Goal: Task Accomplishment & Management: Use online tool/utility

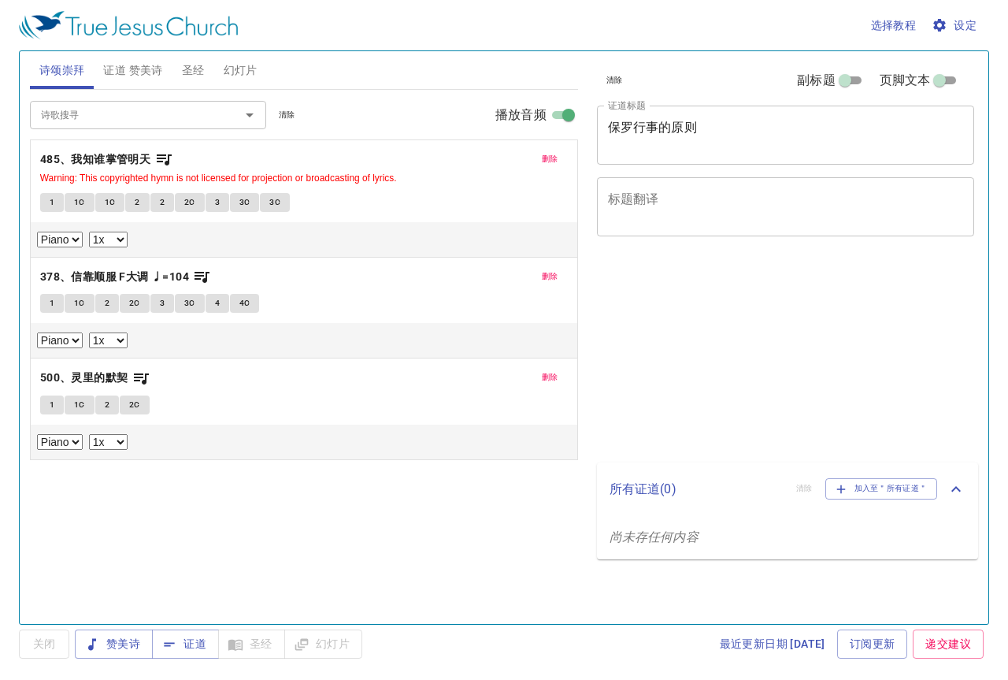
select select "1"
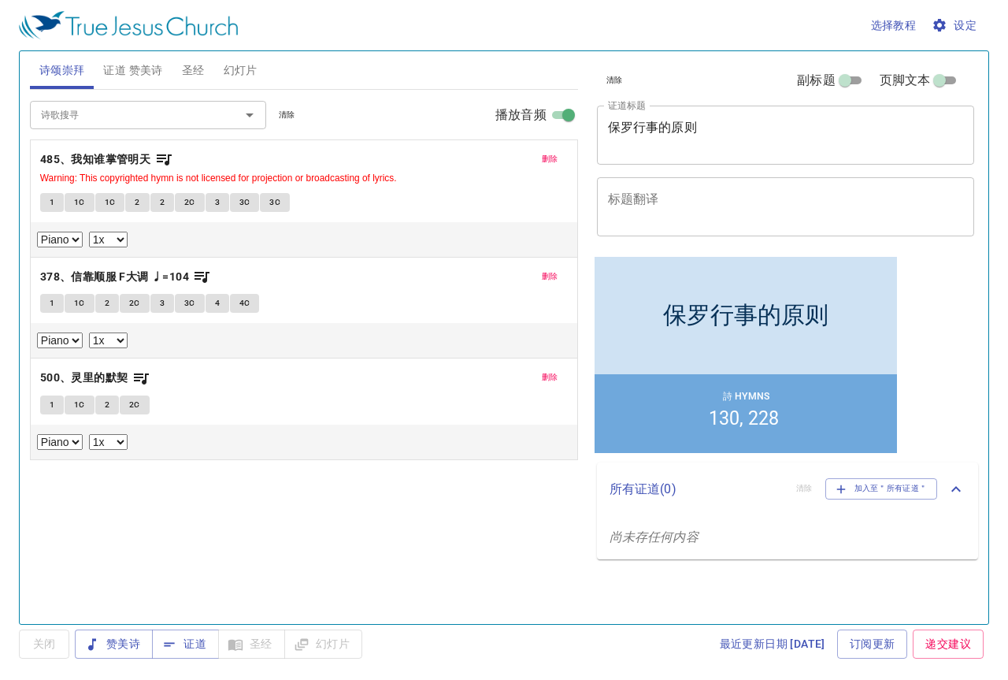
click at [947, 524] on div "所有证道 ( 0 ) 清除 加入至＂所有证道＂ 尚未存任何内容" at bounding box center [788, 510] width 382 height 96
click at [547, 152] on span "删除" at bounding box center [550, 159] width 17 height 14
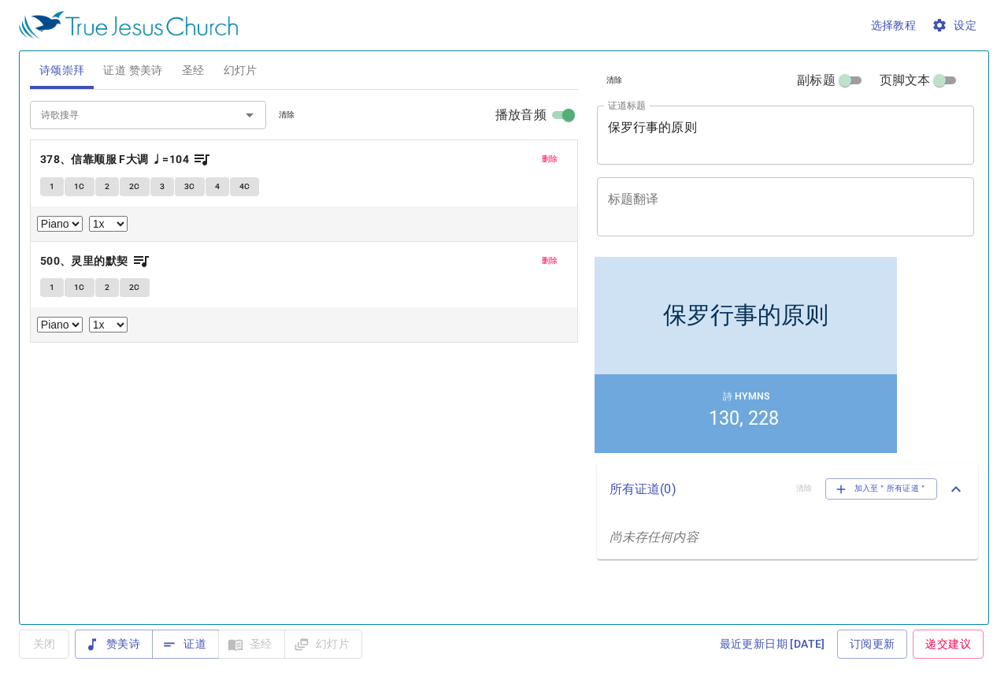
click at [547, 153] on span "删除" at bounding box center [550, 159] width 17 height 14
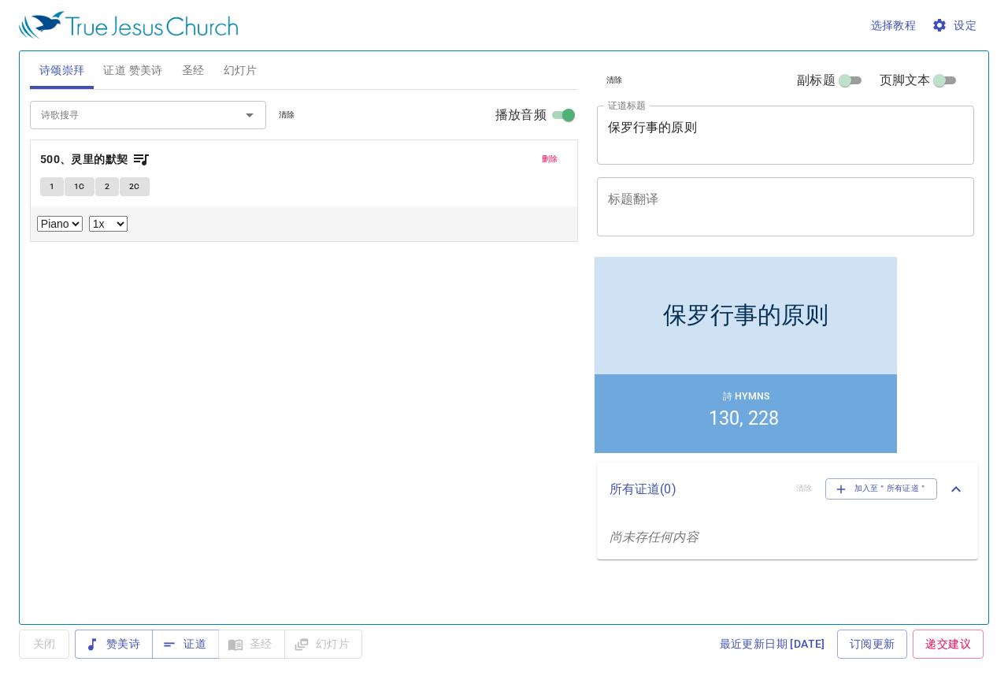
click at [547, 153] on span "删除" at bounding box center [550, 159] width 17 height 14
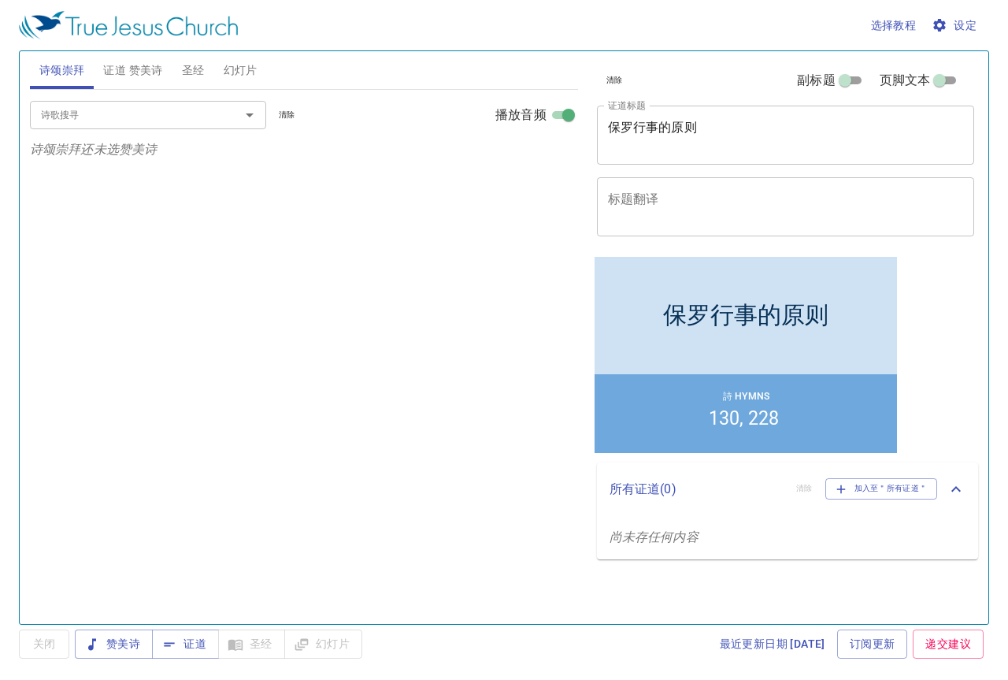
click at [124, 75] on span "证道 赞美诗" at bounding box center [132, 71] width 59 height 20
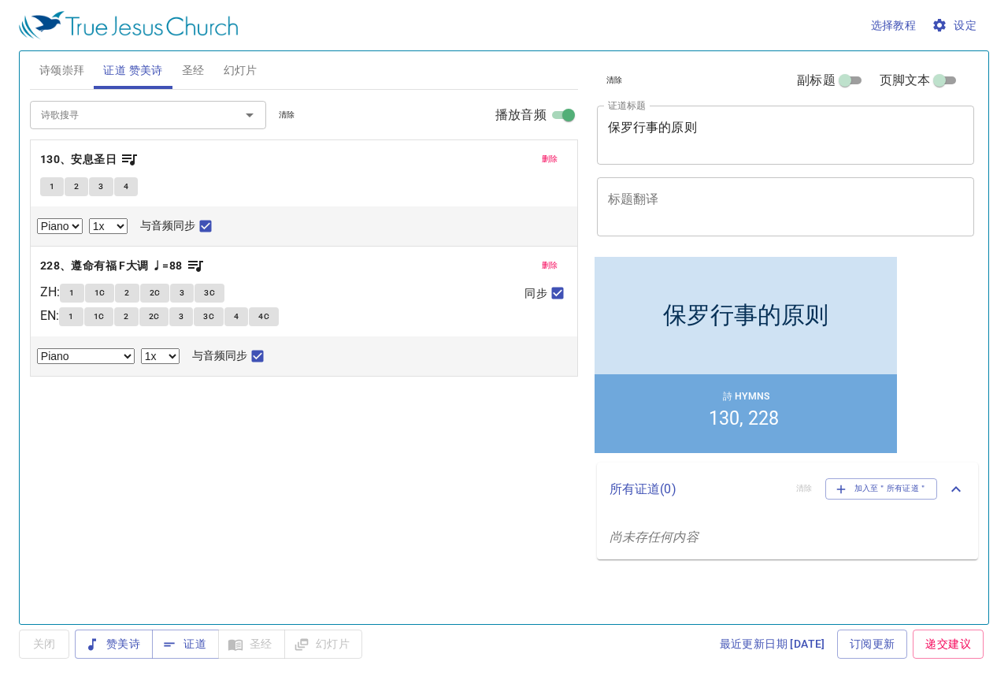
click at [557, 164] on span "删除" at bounding box center [550, 159] width 17 height 14
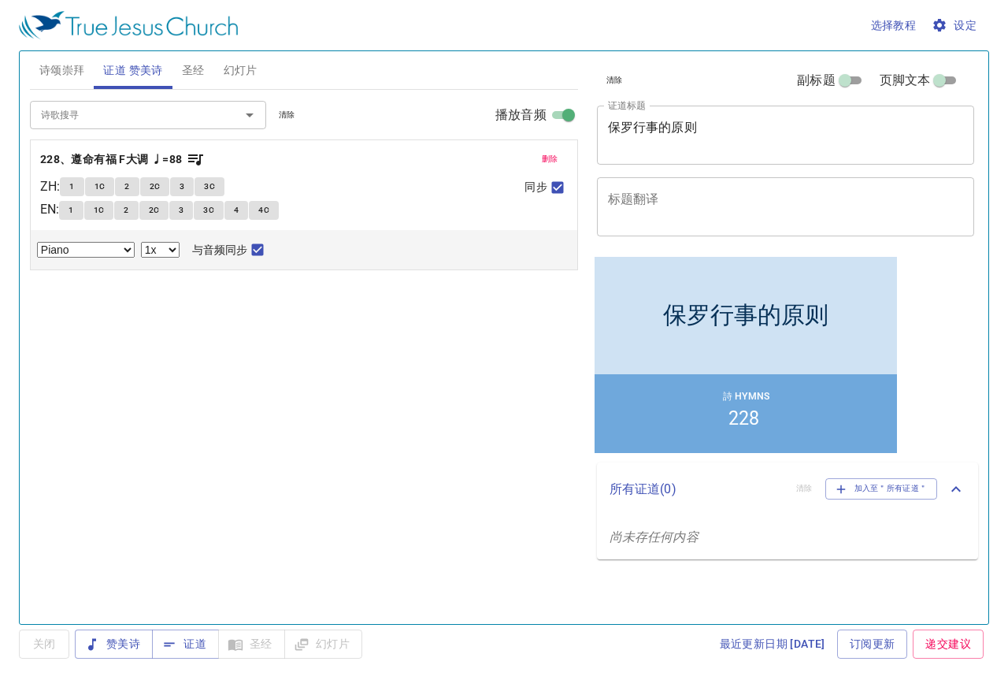
click at [557, 164] on span "删除" at bounding box center [550, 159] width 17 height 14
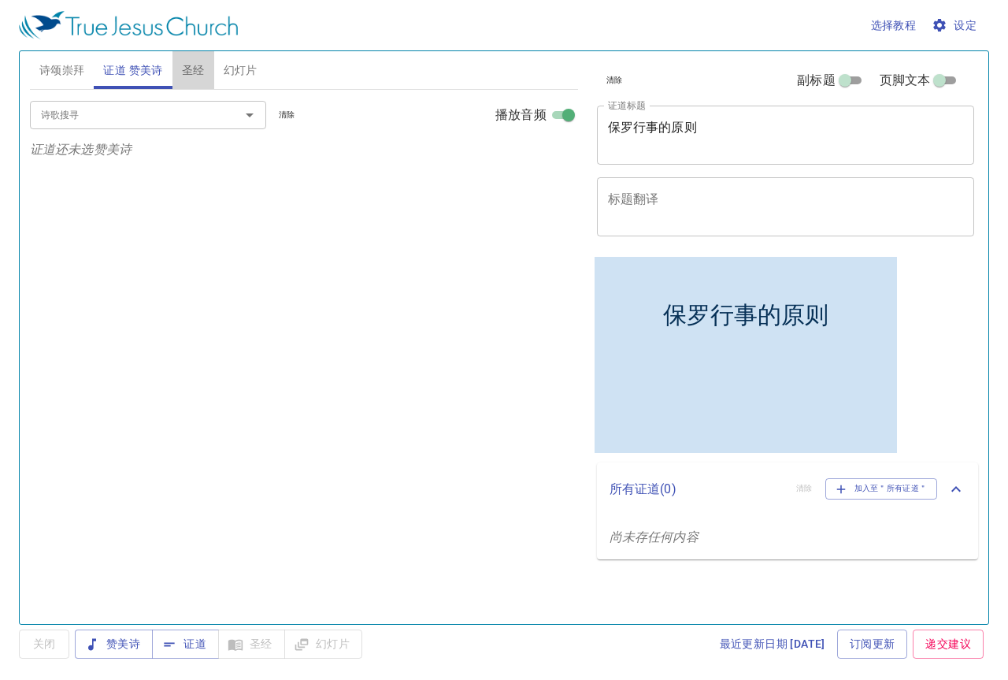
click at [192, 71] on span "圣经" at bounding box center [193, 71] width 23 height 20
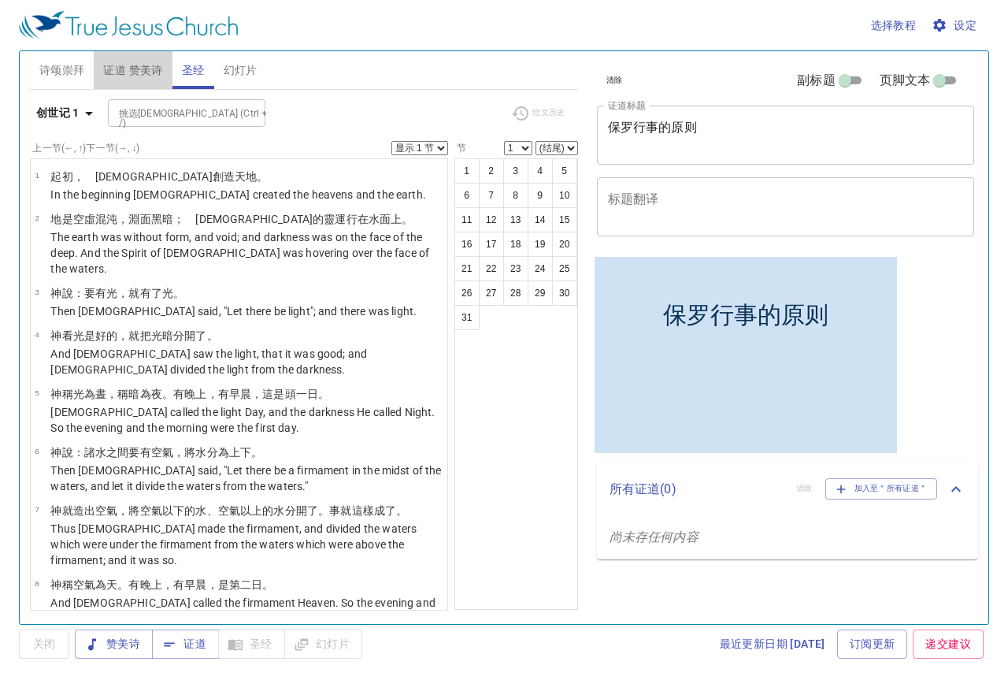
click at [154, 68] on span "证道 赞美诗" at bounding box center [132, 71] width 59 height 20
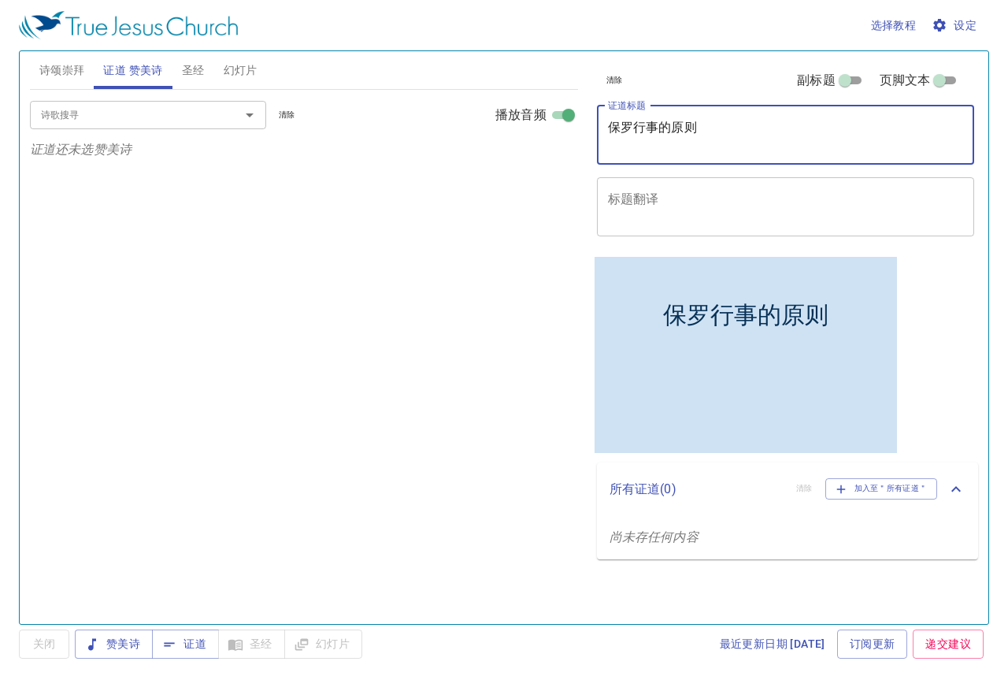
drag, startPoint x: 715, startPoint y: 132, endPoint x: 506, endPoint y: 119, distance: 209.1
click at [506, 119] on div "诗颂崇拜 证道 赞美诗 圣经 幻灯片 诗歌搜寻 诗歌搜寻 清除 播放音频 诗颂崇拜还未选赞美诗 诗歌搜寻 诗歌搜寻 清除 播放音频 证道还未选赞美诗 创世记 …" at bounding box center [504, 331] width 961 height 573
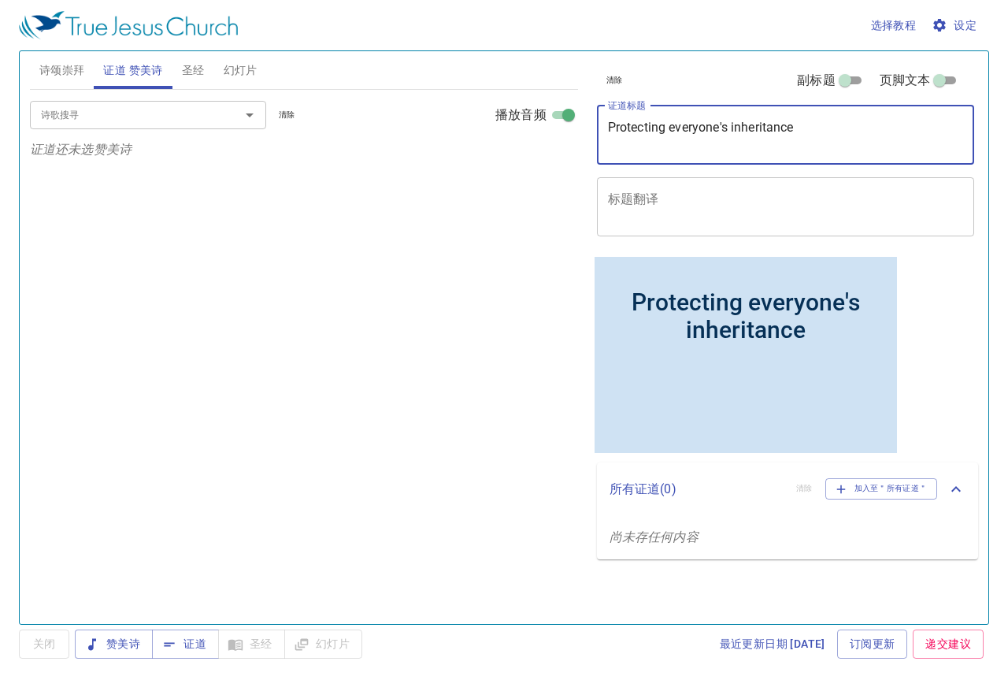
drag, startPoint x: 826, startPoint y: 129, endPoint x: 606, endPoint y: 130, distance: 219.7
click at [606, 130] on div "Protecting everyone's inheritance x 证道标题" at bounding box center [786, 135] width 378 height 59
click at [667, 146] on textarea "Protecting everyone's inheritance" at bounding box center [786, 135] width 356 height 30
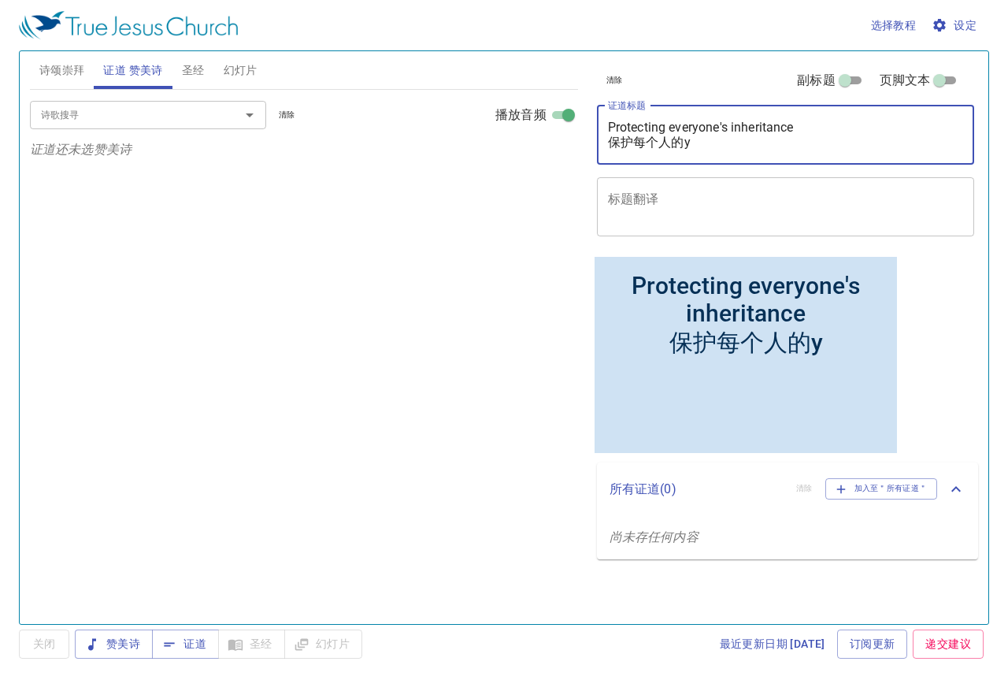
type textarea "Protecting everyone's inheritance 保护每个人的yi"
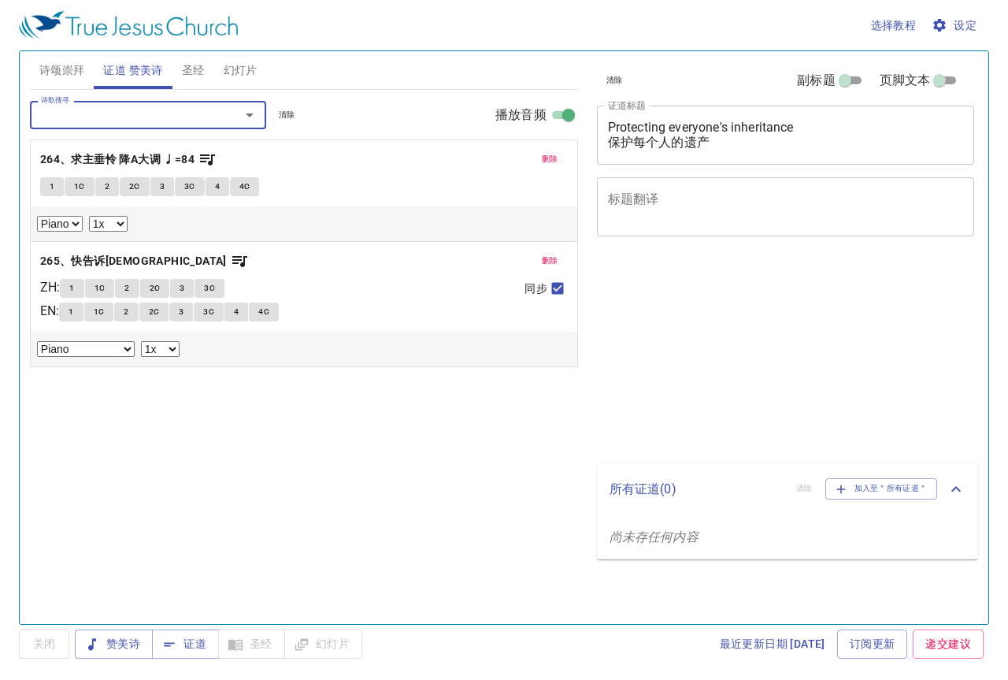
select select "1"
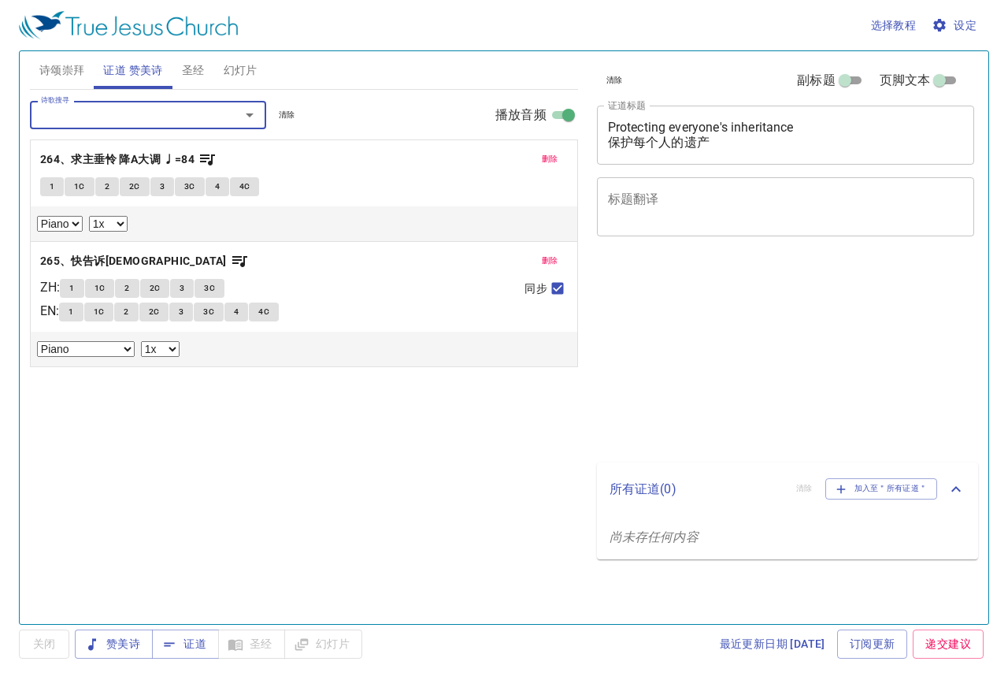
select select "1"
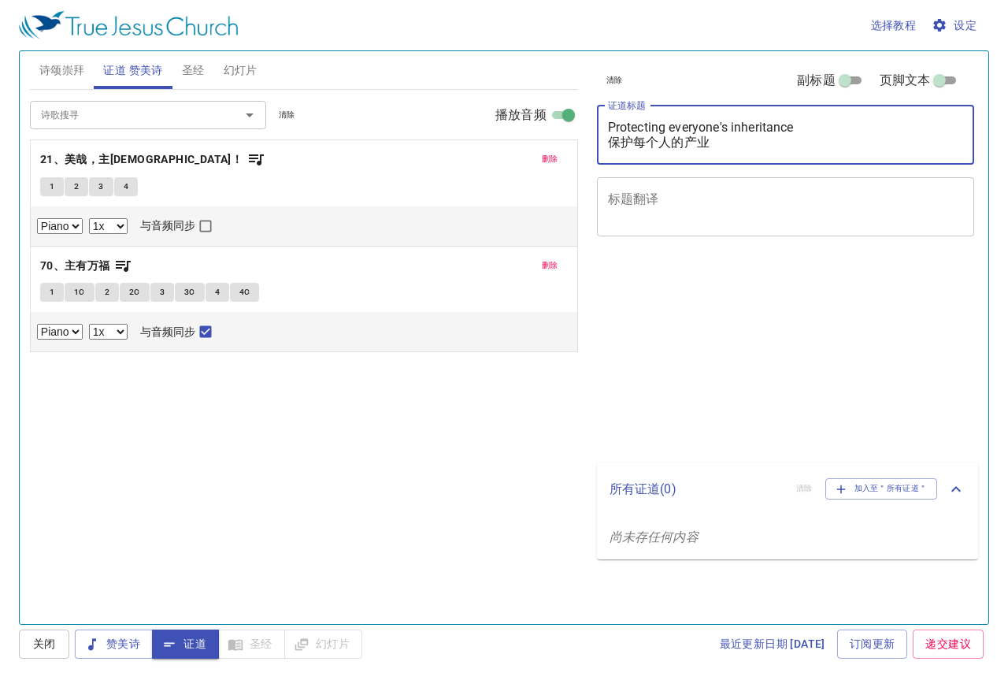
select select "1"
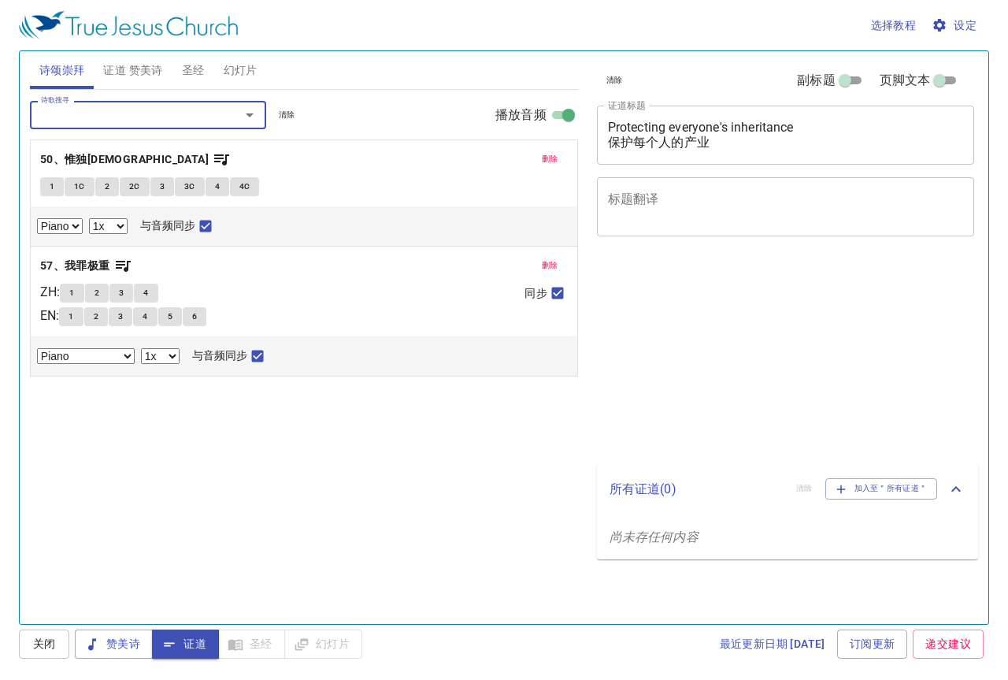
select select "1"
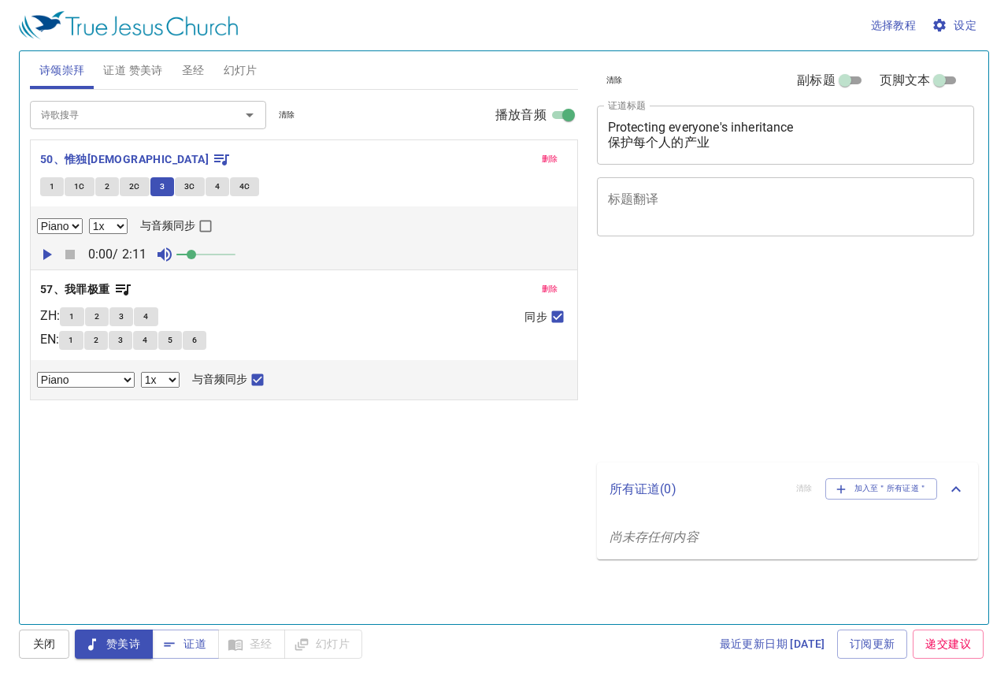
select select "1"
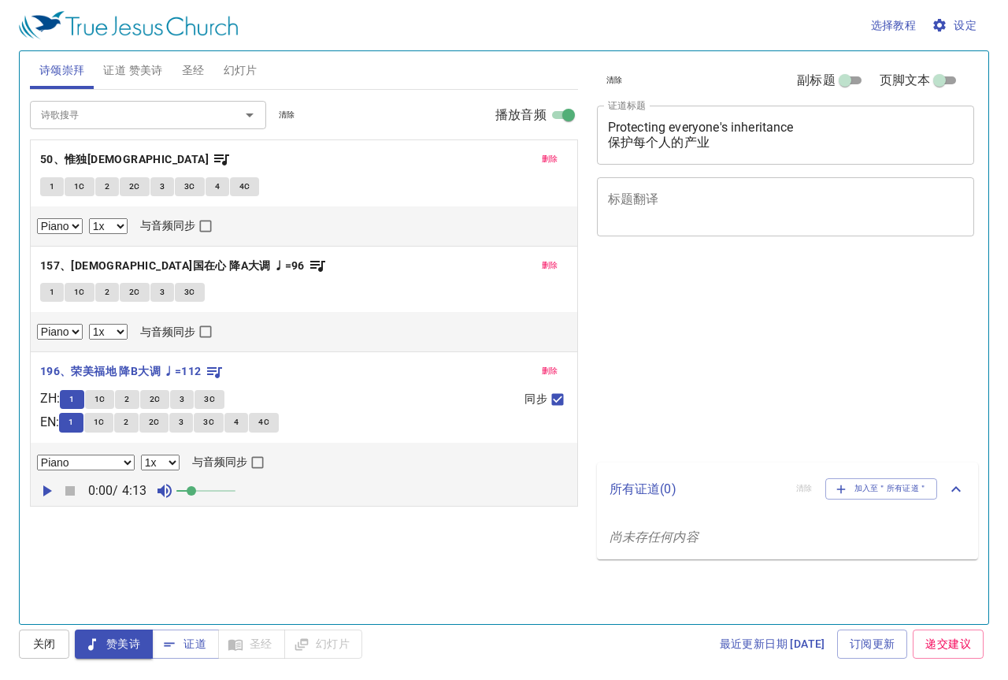
select select "1"
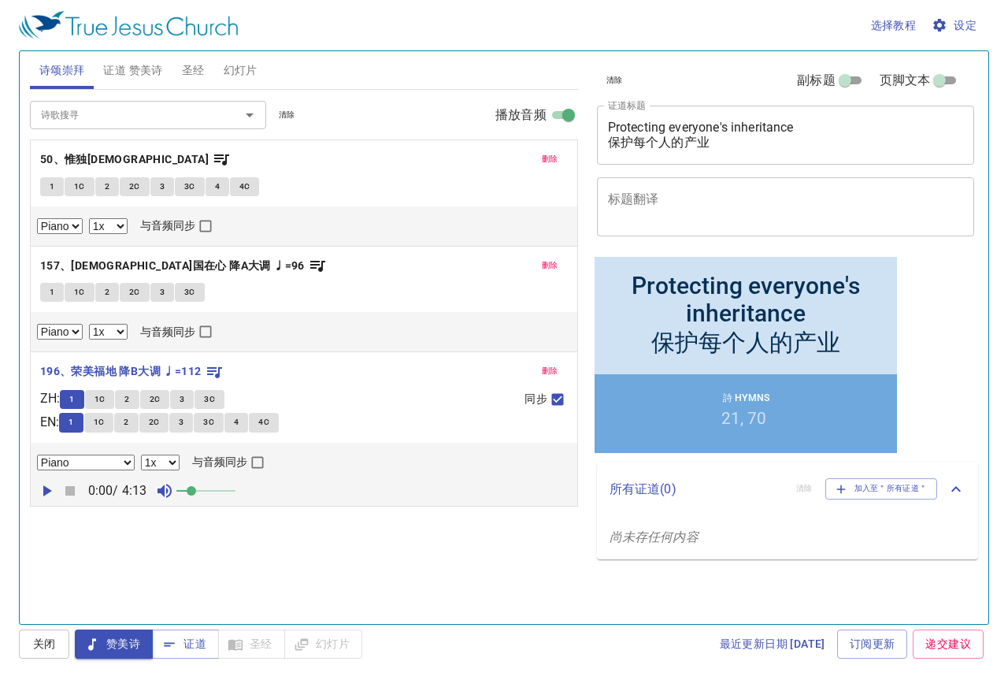
click at [106, 402] on span "1C" at bounding box center [99, 399] width 11 height 14
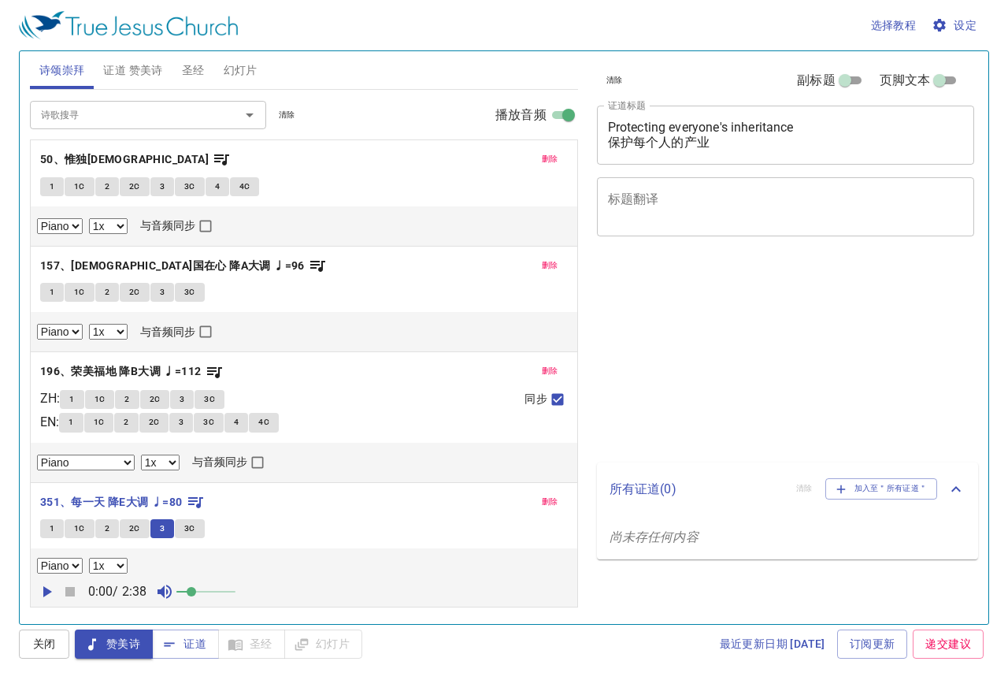
select select "1"
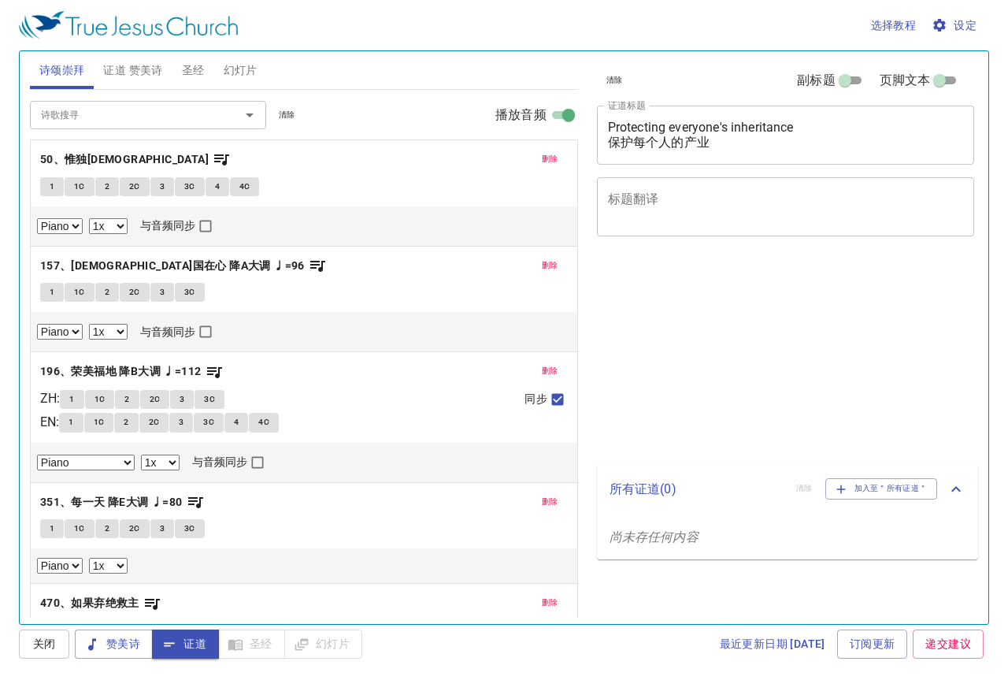
select select "1"
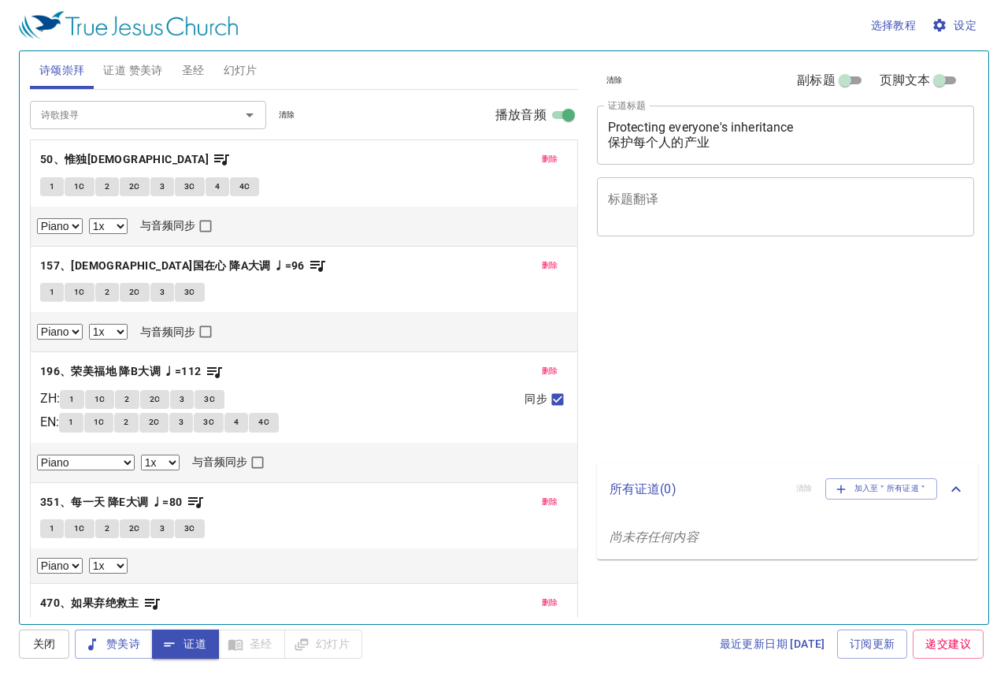
select select "1"
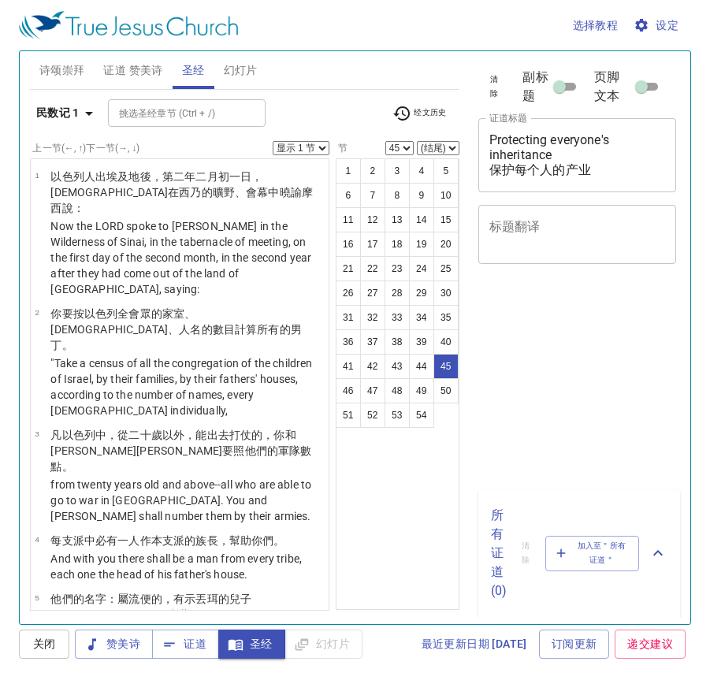
select select "45"
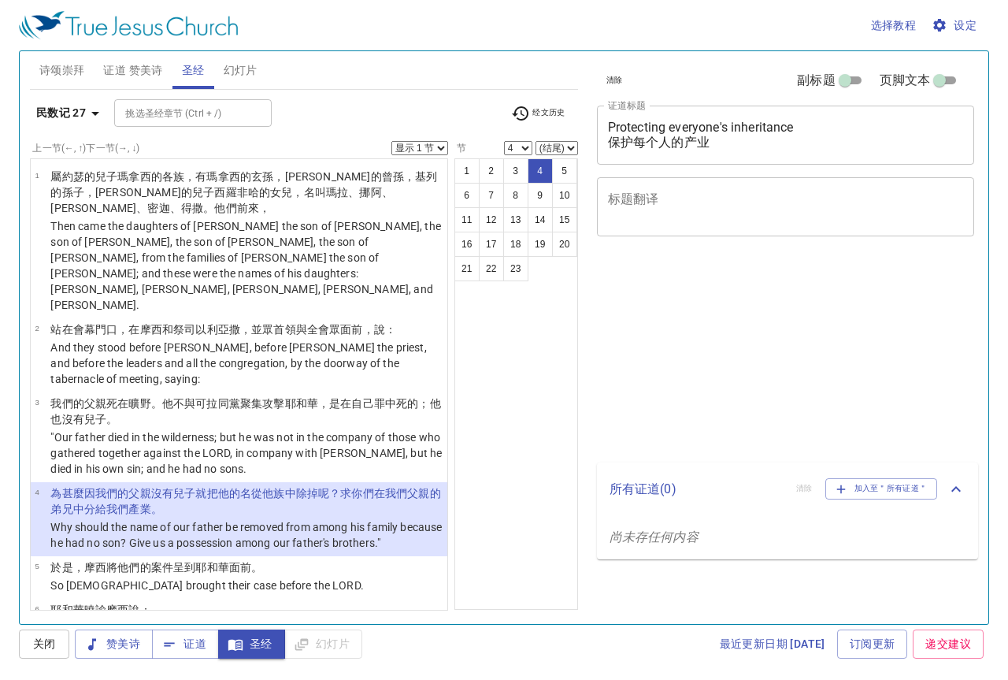
select select "4"
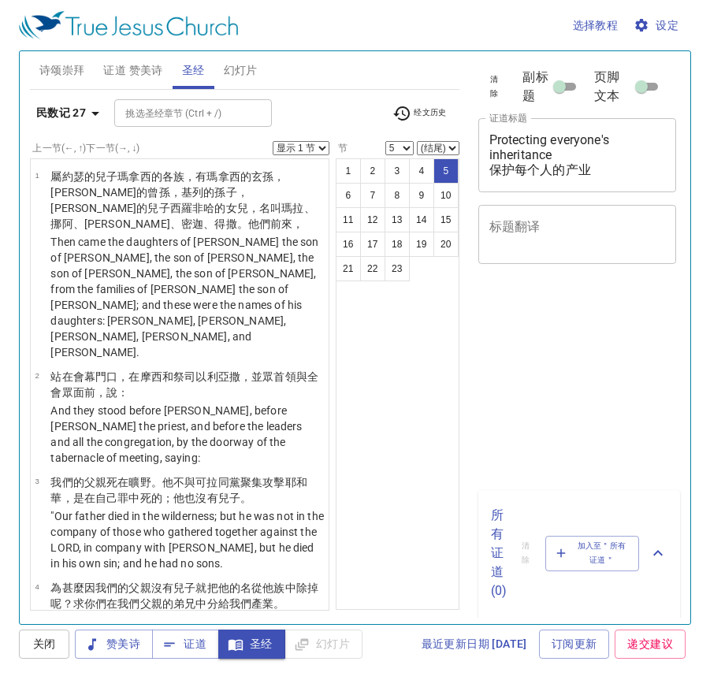
select select "5"
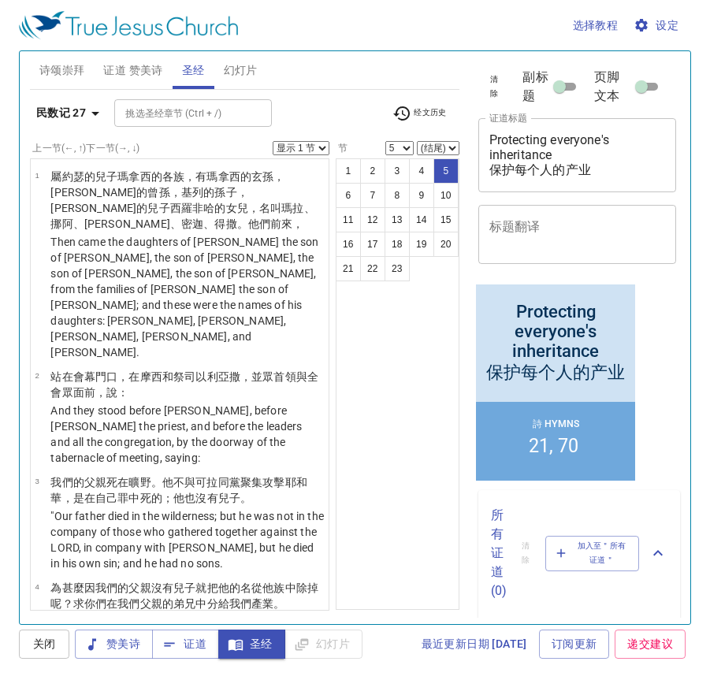
scroll to position [315, 0]
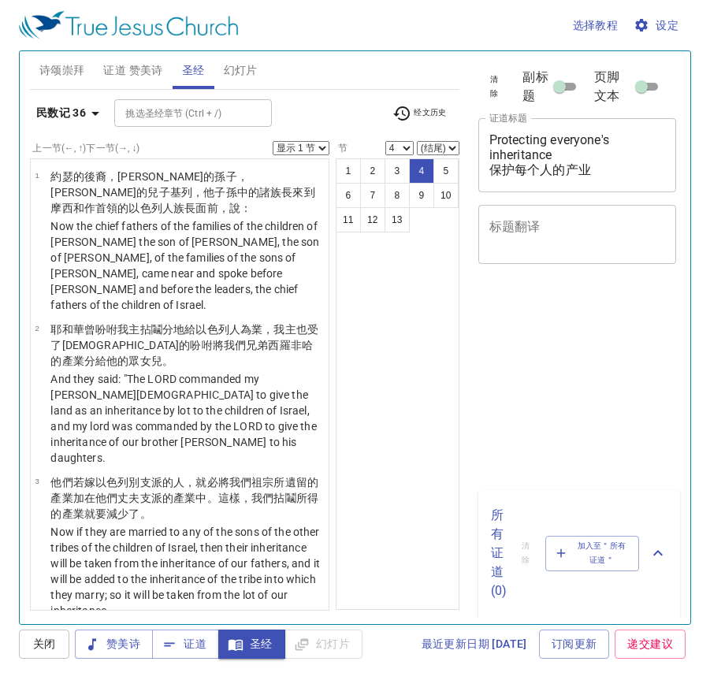
select select "4"
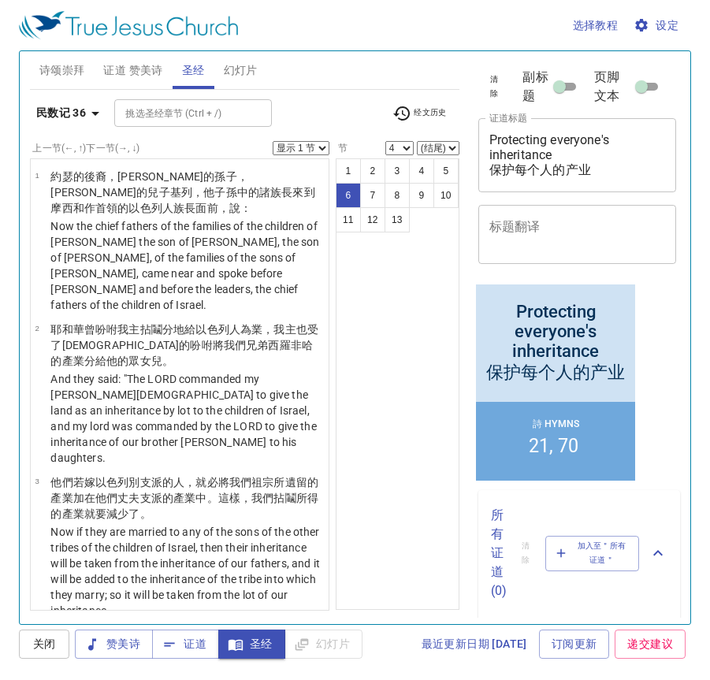
select select "6"
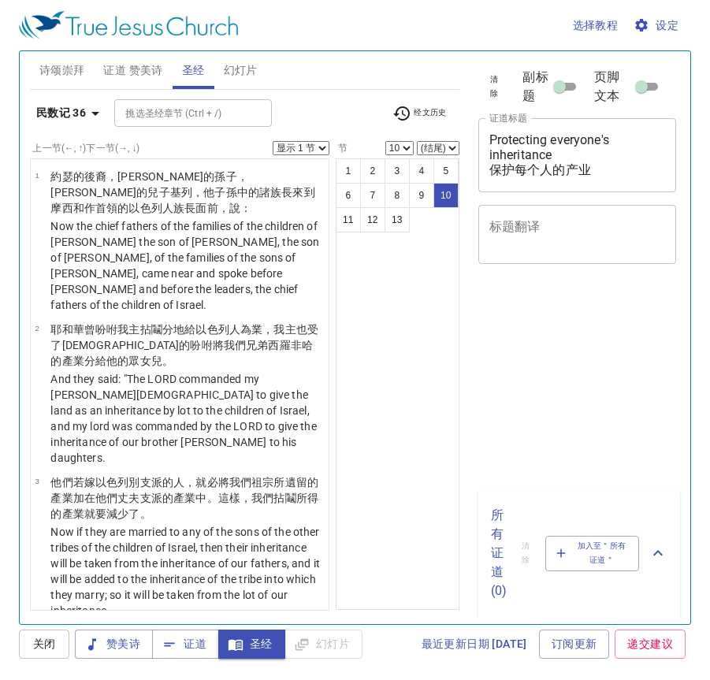
select select "10"
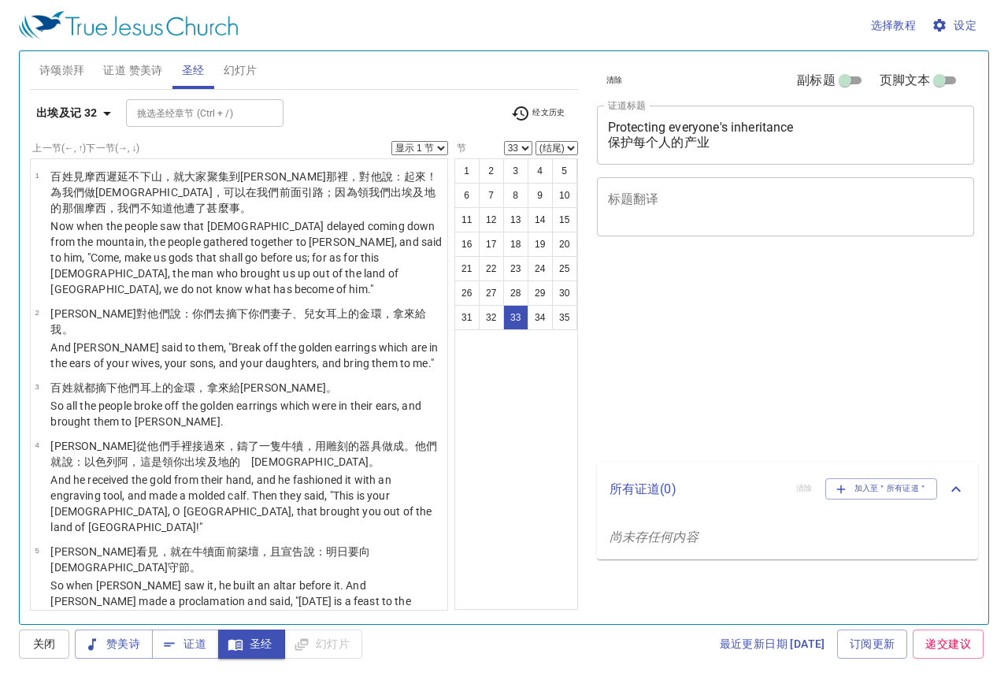
select select "33"
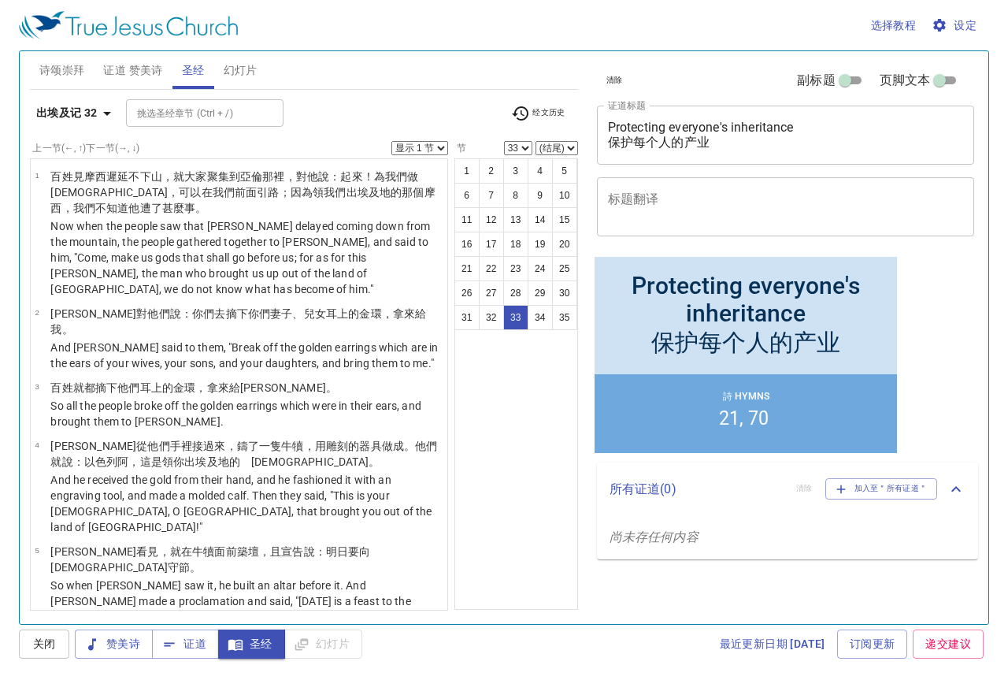
scroll to position [2233, 0]
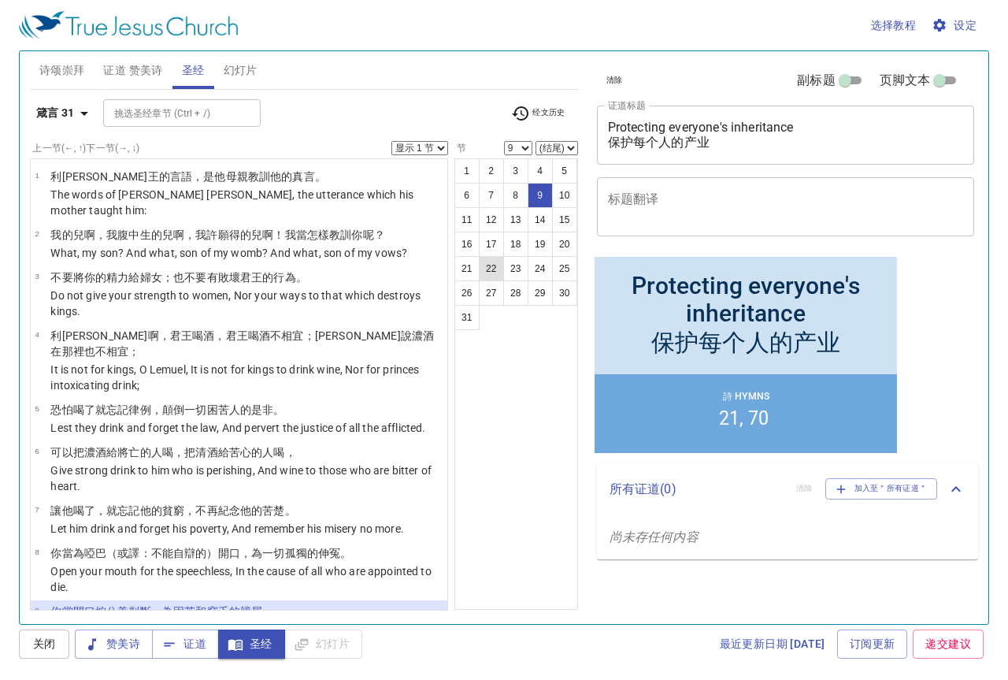
click at [323, 563] on p "Open your mouth for the speechless, In the cause of all who are appointed to di…" at bounding box center [246, 578] width 392 height 31
click at [325, 563] on p "Open your mouth for the speechless, In the cause of all who are appointed to di…" at bounding box center [246, 578] width 392 height 31
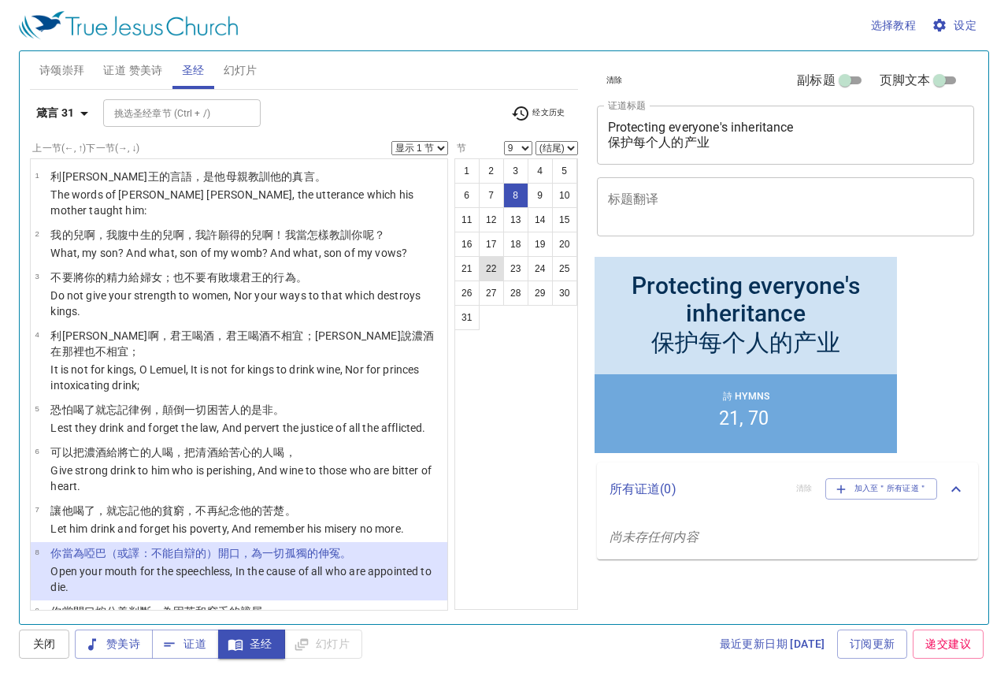
select select "8"
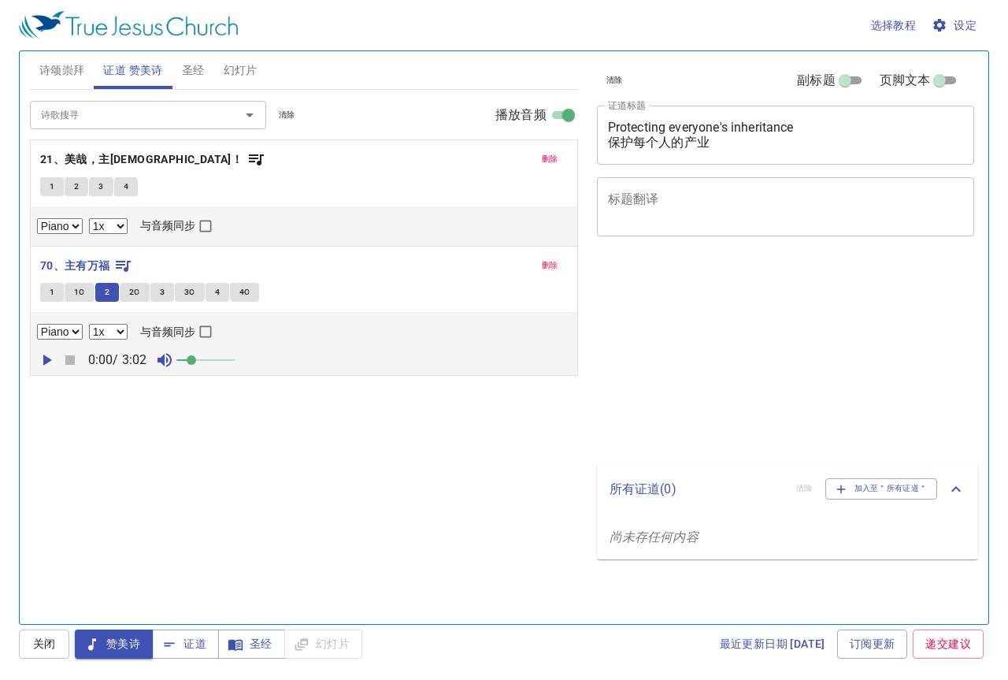
select select "1"
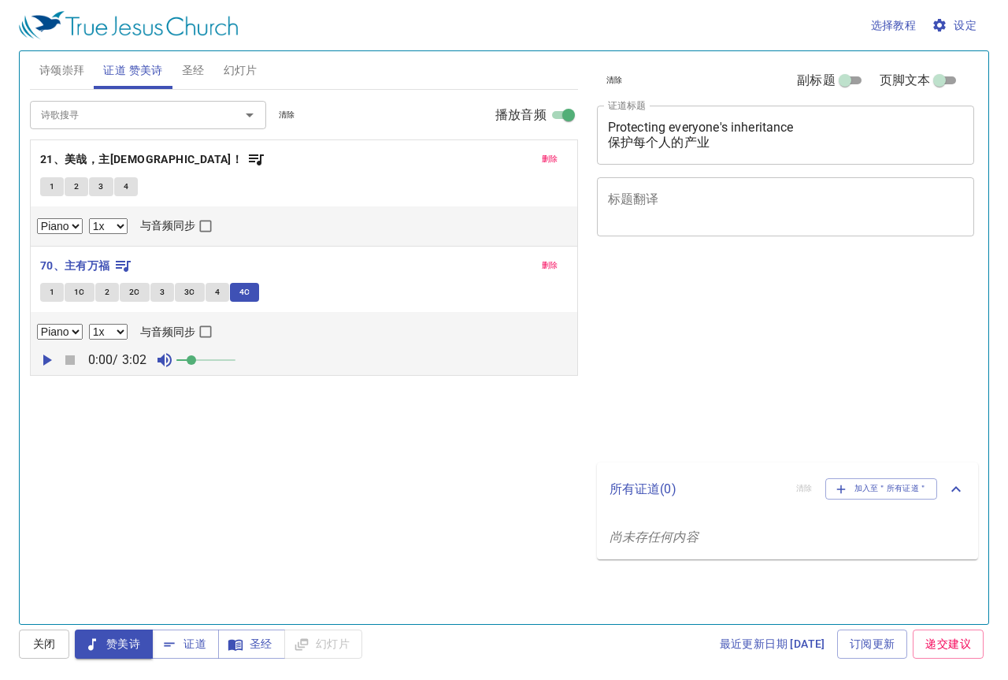
select select "1"
